Goal: Transaction & Acquisition: Purchase product/service

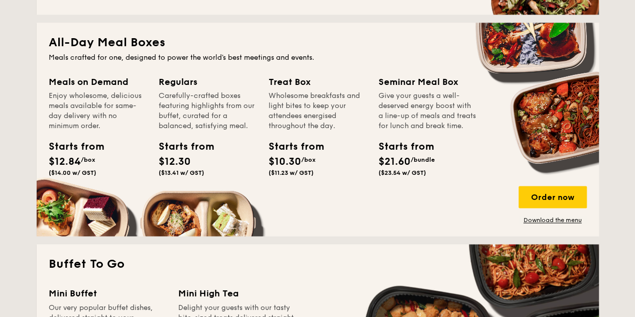
scroll to position [662, 0]
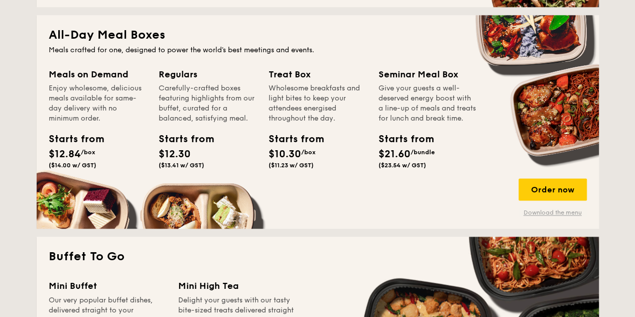
click at [554, 212] on link "Download the menu" at bounding box center [553, 212] width 68 height 8
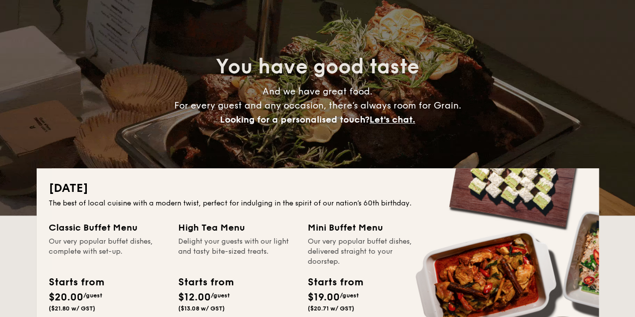
scroll to position [0, 0]
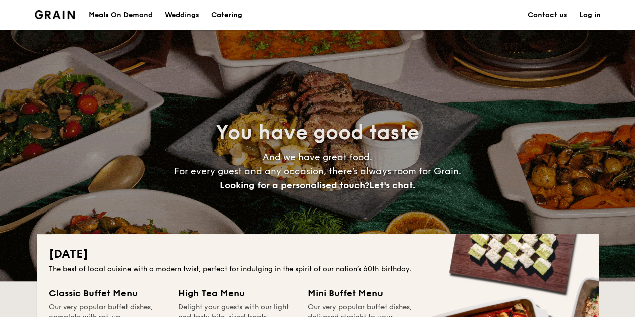
click at [121, 15] on div "Meals On Demand" at bounding box center [121, 15] width 64 height 30
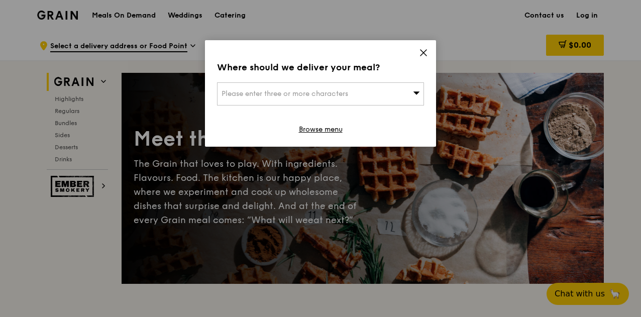
click at [414, 91] on icon at bounding box center [416, 93] width 7 height 8
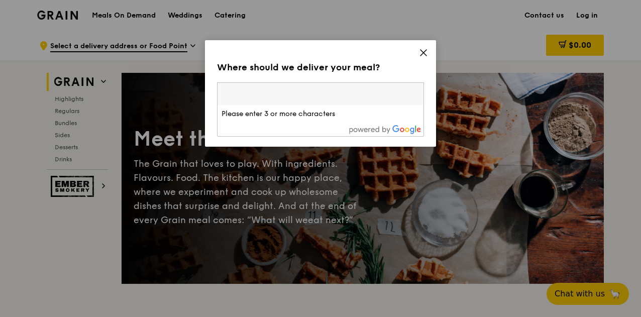
click at [423, 51] on icon at bounding box center [423, 52] width 9 height 9
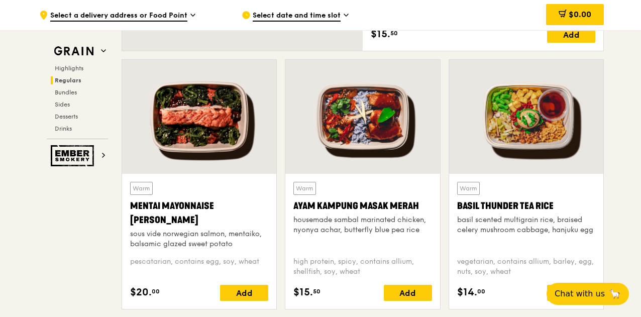
scroll to position [862, 0]
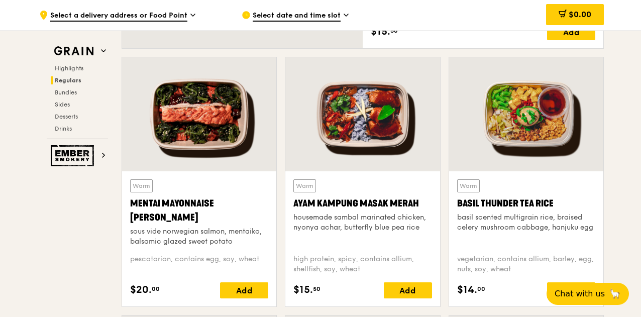
click at [344, 15] on icon at bounding box center [346, 15] width 5 height 9
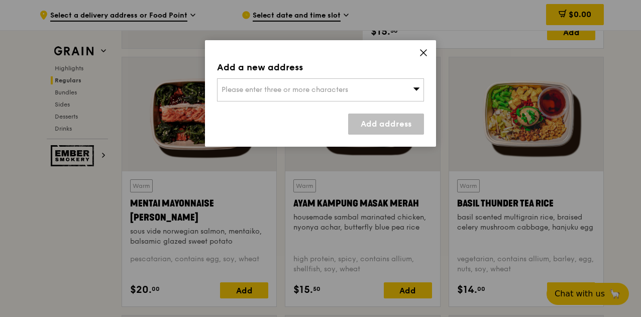
click at [415, 90] on icon at bounding box center [416, 89] width 7 height 8
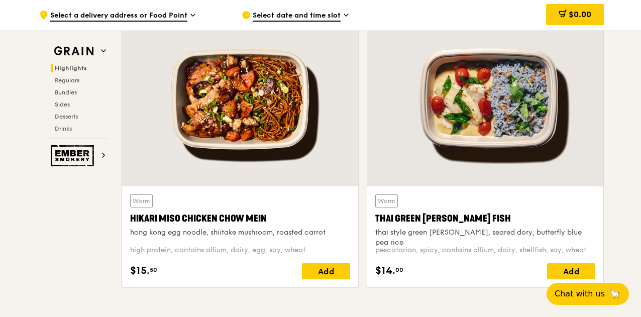
scroll to position [0, 0]
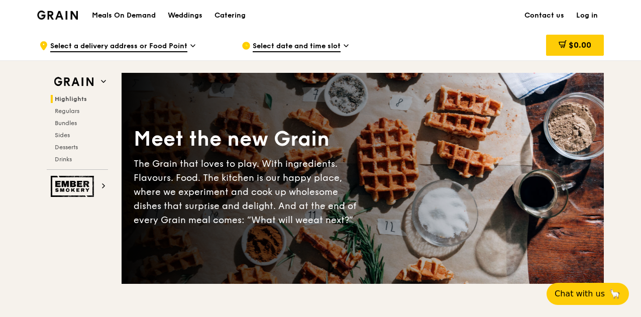
click at [128, 15] on h1 "Meals On Demand" at bounding box center [124, 16] width 64 height 10
click at [179, 11] on div "Weddings" at bounding box center [185, 16] width 35 height 30
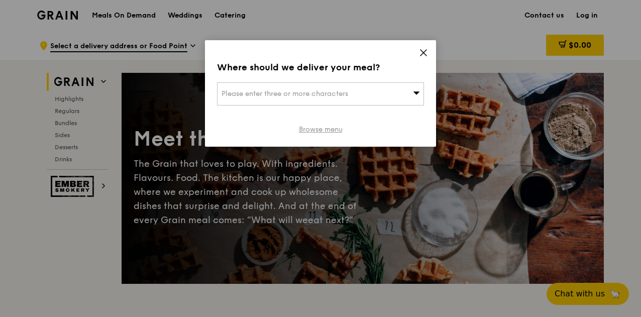
click at [322, 132] on link "Browse menu" at bounding box center [321, 130] width 44 height 10
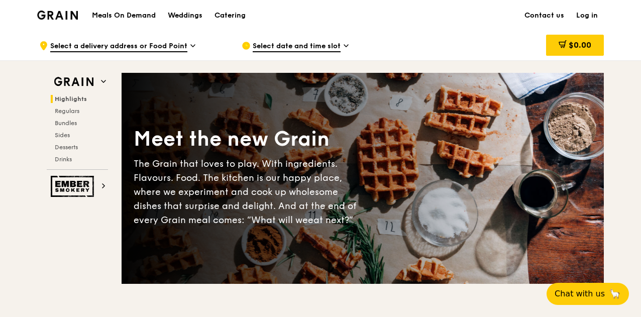
click at [129, 14] on h1 "Meals On Demand" at bounding box center [124, 16] width 64 height 10
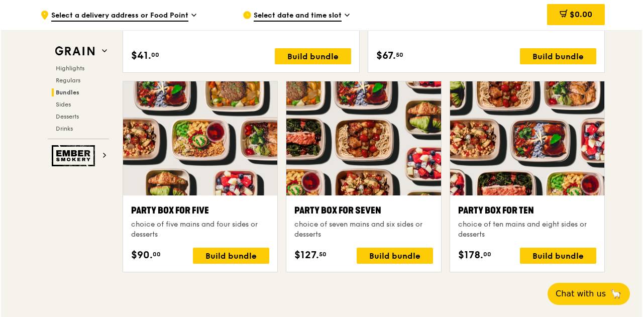
scroll to position [1946, 0]
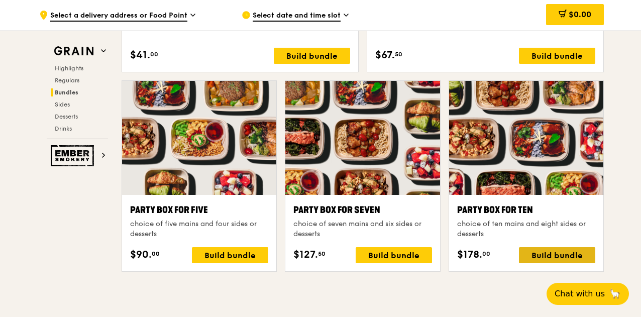
click at [547, 250] on div "Build bundle" at bounding box center [557, 255] width 76 height 16
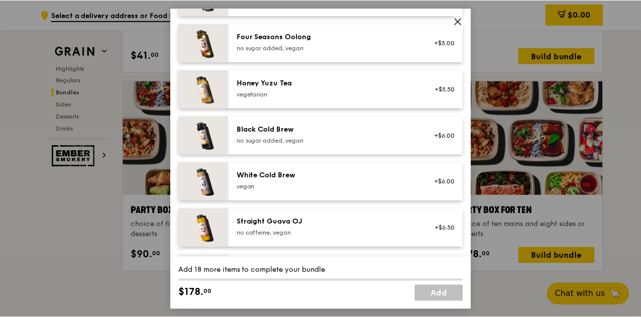
scroll to position [1250, 0]
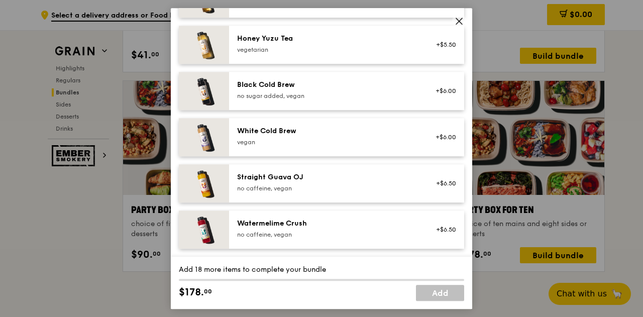
click at [460, 18] on icon at bounding box center [459, 21] width 9 height 9
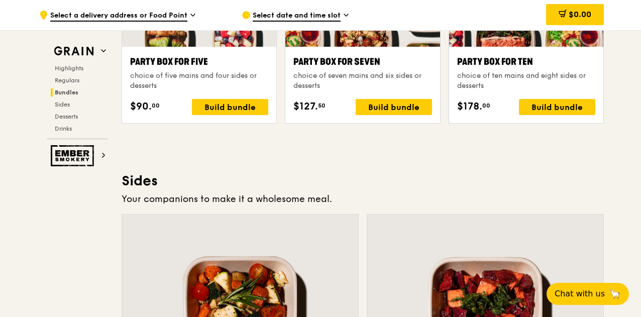
scroll to position [2128, 0]
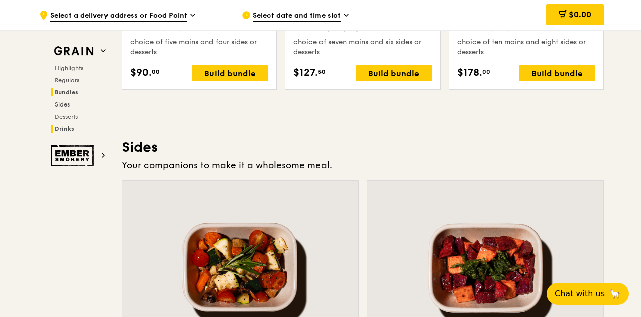
click at [68, 126] on span "Drinks" at bounding box center [65, 128] width 20 height 7
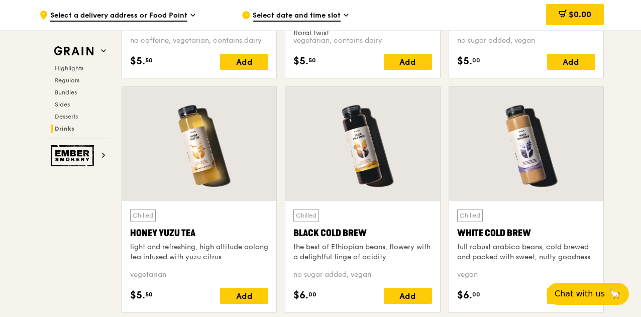
scroll to position [3681, 0]
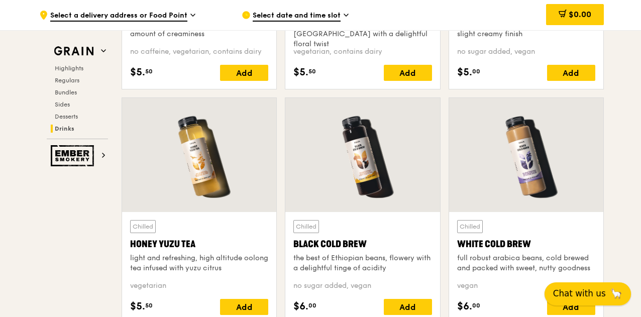
click at [581, 298] on span "Chat with us" at bounding box center [579, 293] width 53 height 13
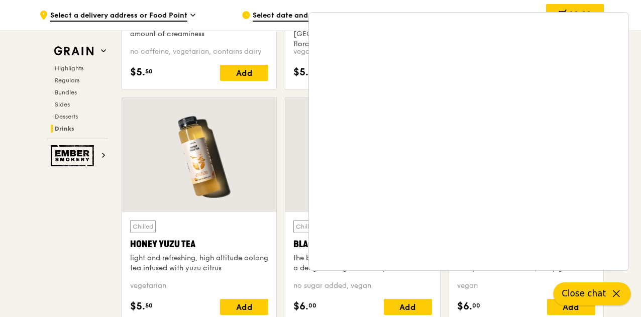
click at [617, 292] on icon at bounding box center [616, 294] width 12 height 12
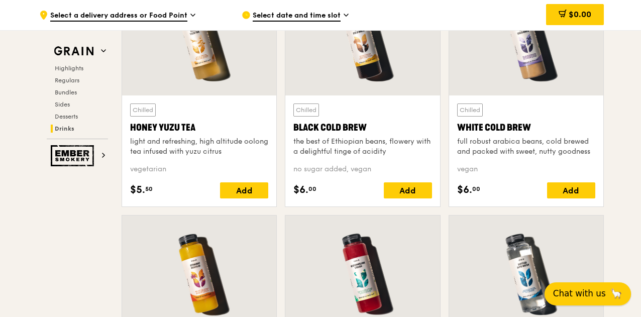
scroll to position [3801, 0]
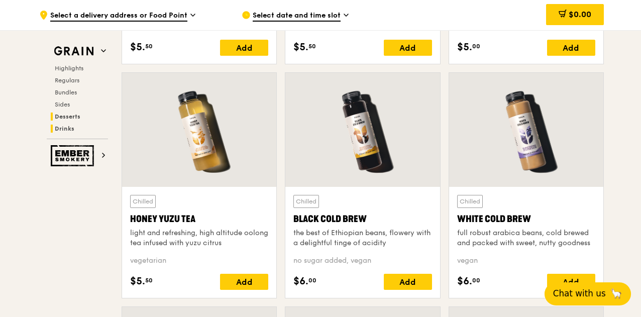
click at [58, 113] on span "Desserts" at bounding box center [68, 116] width 26 height 7
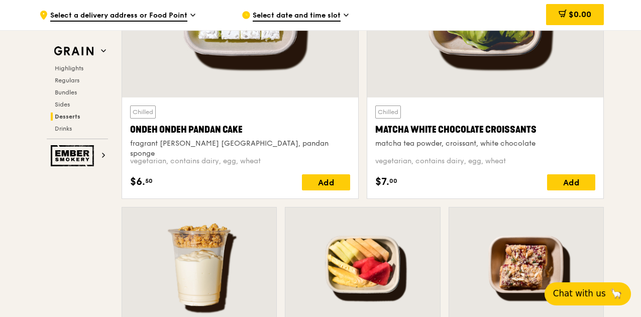
scroll to position [2849, 0]
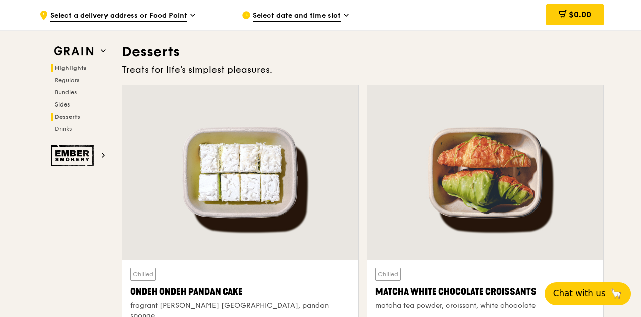
click at [72, 71] on span "Highlights" at bounding box center [71, 68] width 32 height 7
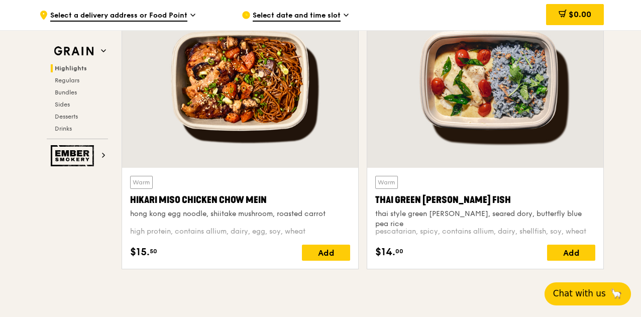
scroll to position [372, 0]
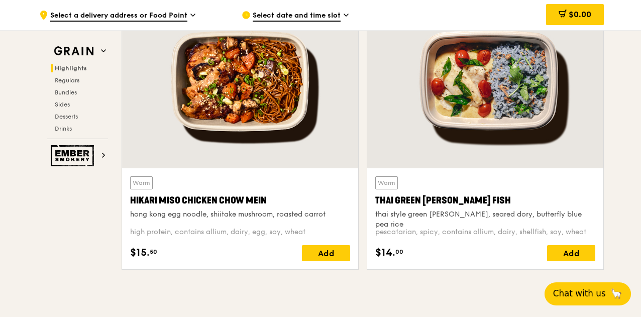
click at [197, 186] on div "Warm Hikari Miso Chicken Chow Mein hong kong egg noodle, shiitake mushroom, roa…" at bounding box center [240, 197] width 220 height 43
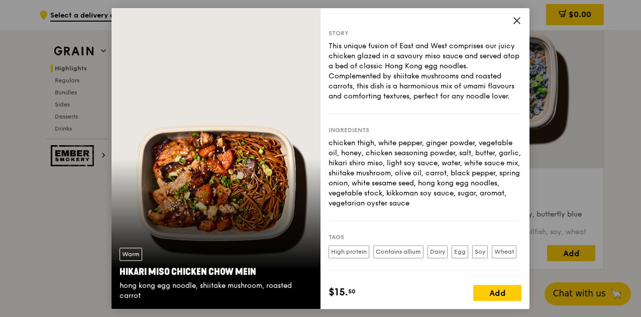
click at [516, 20] on icon at bounding box center [517, 21] width 6 height 6
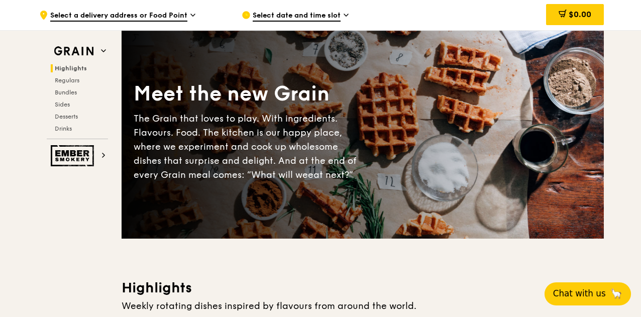
scroll to position [0, 0]
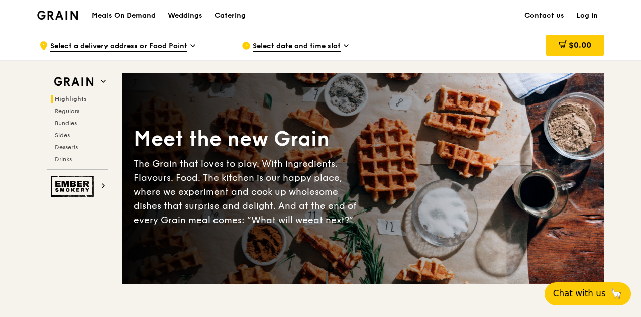
click at [283, 45] on span "Select date and time slot" at bounding box center [297, 46] width 88 height 11
click at [116, 45] on span "Select a delivery address or Food Point" at bounding box center [118, 46] width 137 height 11
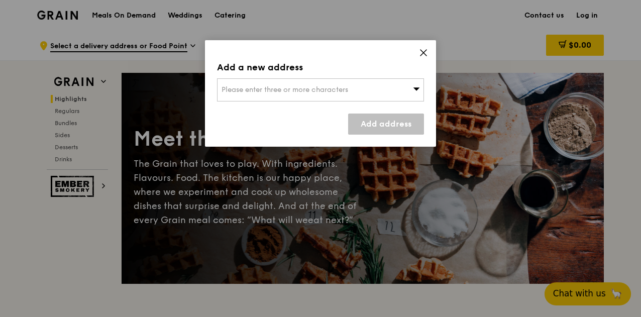
click at [423, 54] on icon at bounding box center [423, 52] width 9 height 9
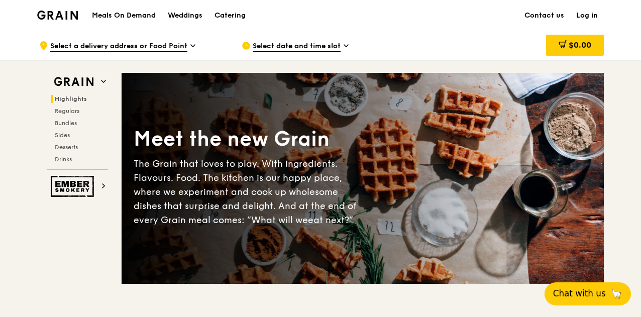
click at [138, 13] on h1 "Meals On Demand" at bounding box center [124, 16] width 64 height 10
